Goal: Obtain resource: Obtain resource

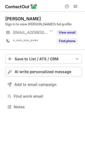
scroll to position [3, 3]
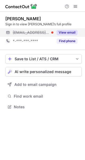
click at [68, 33] on button "View email" at bounding box center [67, 32] width 21 height 5
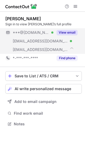
scroll to position [120, 85]
click at [68, 33] on button "View email" at bounding box center [67, 32] width 21 height 5
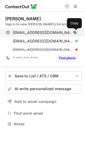
click at [74, 33] on span at bounding box center [75, 32] width 4 height 4
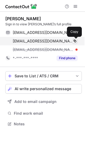
click at [76, 41] on span at bounding box center [75, 41] width 4 height 4
